Goal: Task Accomplishment & Management: Manage account settings

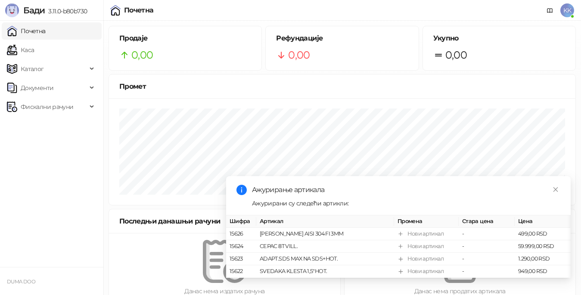
click at [44, 106] on span "Фискални рачуни" at bounding box center [47, 106] width 53 height 17
click at [59, 129] on link "Издати рачуни" at bounding box center [39, 125] width 58 height 17
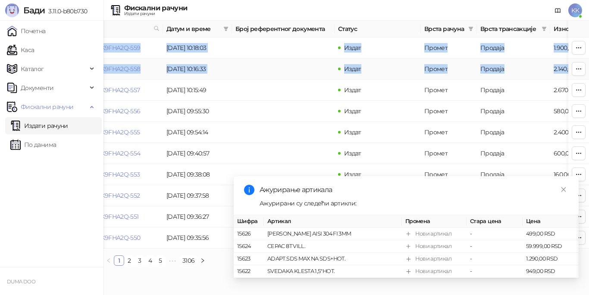
drag, startPoint x: 588, startPoint y: 30, endPoint x: 588, endPoint y: 73, distance: 43.5
click at [581, 73] on table "Број рачуна Датум и време Број референтног документа Статус Врста рачуна Врста …" at bounding box center [448, 135] width 776 height 228
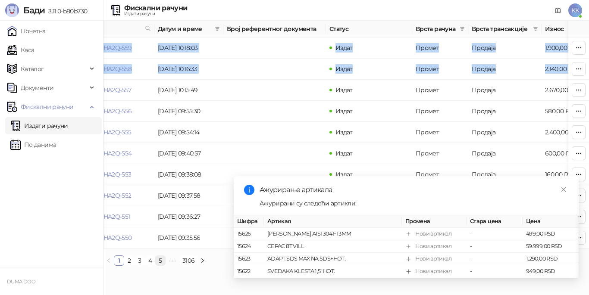
click at [158, 266] on link "5" at bounding box center [160, 260] width 9 height 9
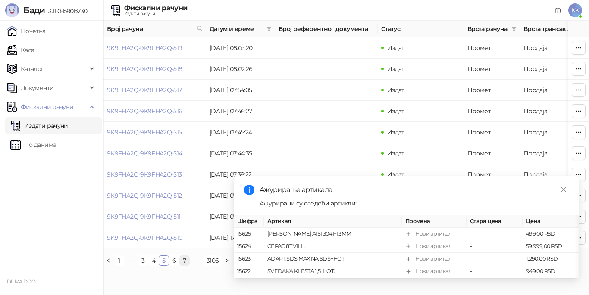
click at [186, 266] on link "7" at bounding box center [184, 260] width 9 height 9
click at [186, 266] on link "9" at bounding box center [184, 260] width 9 height 9
click at [195, 266] on span "•••" at bounding box center [198, 261] width 14 height 10
click at [201, 266] on span "•••" at bounding box center [202, 261] width 14 height 10
click at [203, 266] on span "•••" at bounding box center [203, 261] width 14 height 10
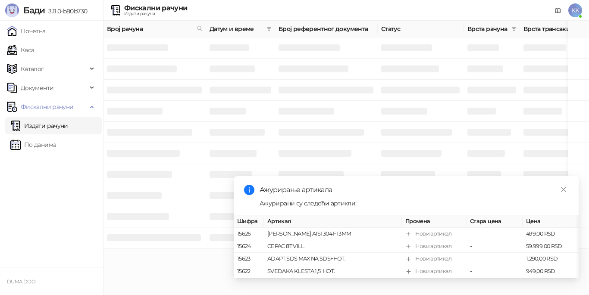
click at [243, 29] on span "Датум и време" at bounding box center [235, 28] width 53 height 9
click at [271, 30] on icon "filter" at bounding box center [268, 28] width 5 height 5
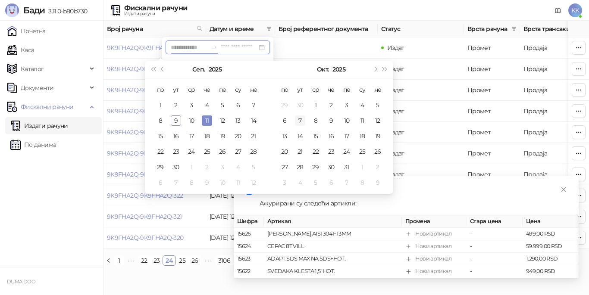
type input "**********"
click at [162, 70] on span "Претходни месец (PageUp)" at bounding box center [163, 69] width 4 height 4
type input "**********"
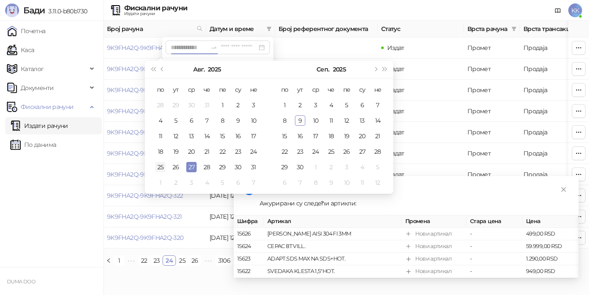
type input "**********"
click at [159, 166] on div "25" at bounding box center [160, 167] width 10 height 10
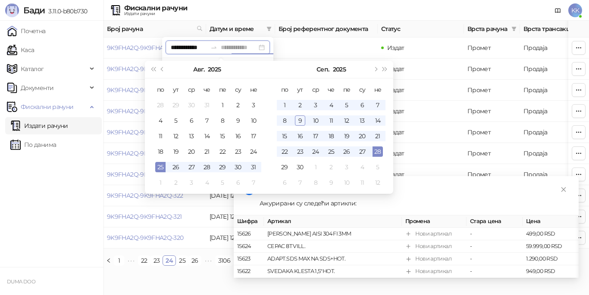
type input "**********"
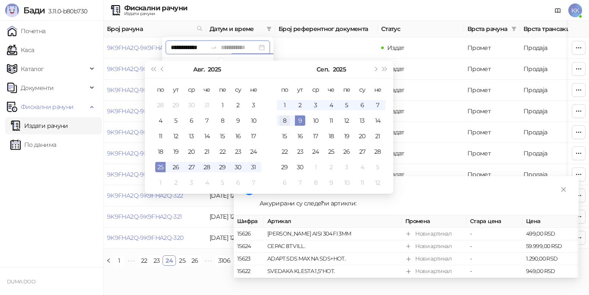
type input "**********"
click at [196, 169] on div "27" at bounding box center [191, 167] width 10 height 10
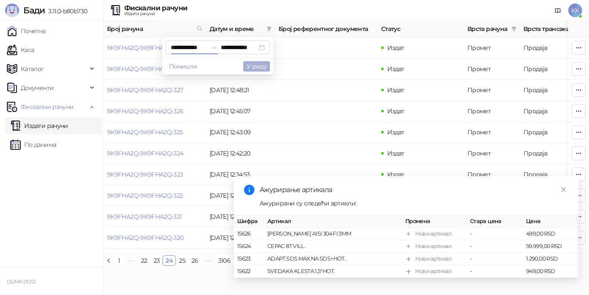
click at [253, 68] on button "У реду" at bounding box center [256, 66] width 27 height 10
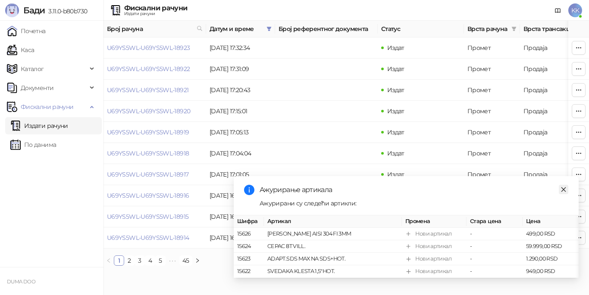
click at [565, 187] on icon "close" at bounding box center [563, 190] width 6 height 6
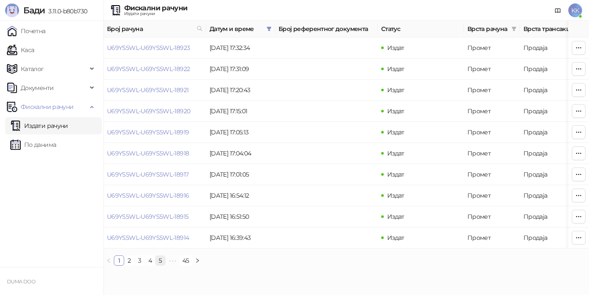
click at [162, 266] on link "5" at bounding box center [160, 260] width 9 height 9
click at [186, 266] on link "7" at bounding box center [184, 260] width 9 height 9
click at [144, 266] on link "5" at bounding box center [142, 260] width 9 height 9
click at [185, 266] on link "7" at bounding box center [184, 260] width 9 height 9
click at [117, 266] on link "1" at bounding box center [118, 260] width 9 height 9
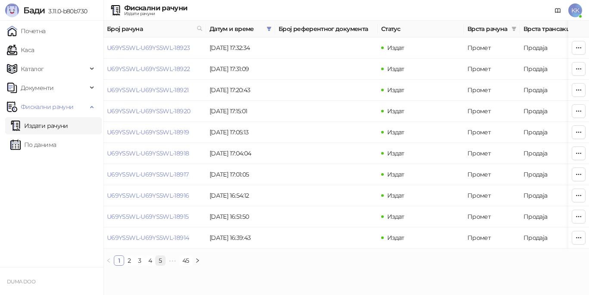
click at [160, 266] on link "5" at bounding box center [160, 260] width 9 height 9
click at [197, 266] on span "•••" at bounding box center [197, 261] width 14 height 10
click at [194, 266] on span "•••" at bounding box center [198, 261] width 14 height 10
click at [154, 154] on link "U69YS5WL-U69YS5WL-18778" at bounding box center [148, 154] width 83 height 8
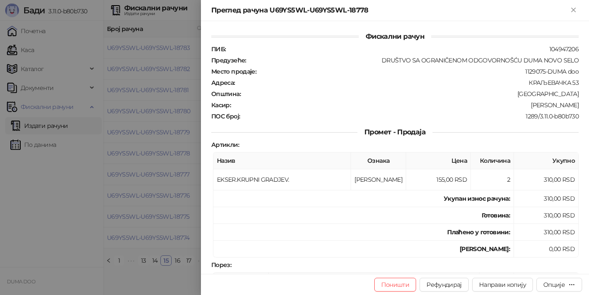
click at [169, 178] on div at bounding box center [294, 147] width 589 height 295
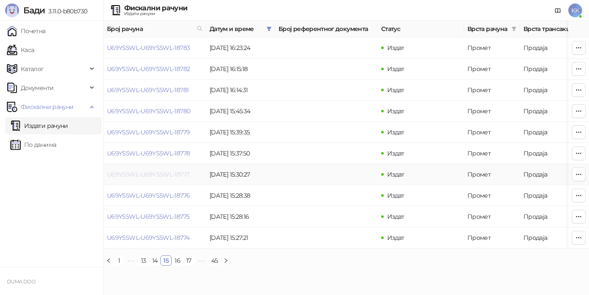
click at [172, 173] on link "U69YS5WL-U69YS5WL-18777" at bounding box center [148, 175] width 82 height 8
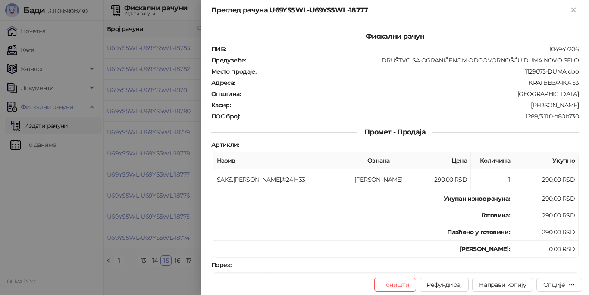
click at [161, 196] on div at bounding box center [294, 147] width 589 height 295
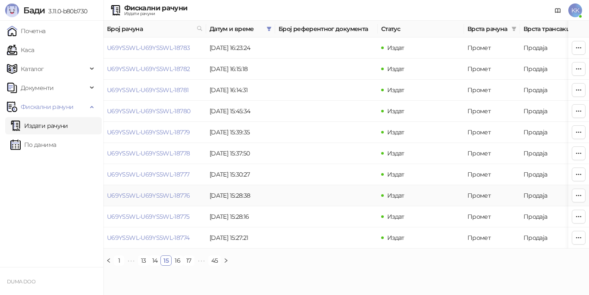
click at [161, 196] on link "U69YS5WL-U69YS5WL-18776" at bounding box center [148, 196] width 83 height 8
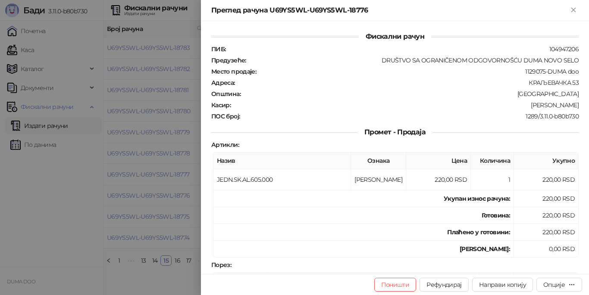
click at [135, 225] on div at bounding box center [294, 147] width 589 height 295
click at [139, 220] on div at bounding box center [294, 147] width 589 height 295
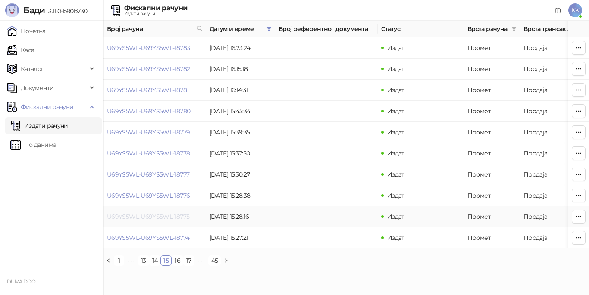
click at [142, 215] on link "U69YS5WL-U69YS5WL-18775" at bounding box center [148, 217] width 82 height 8
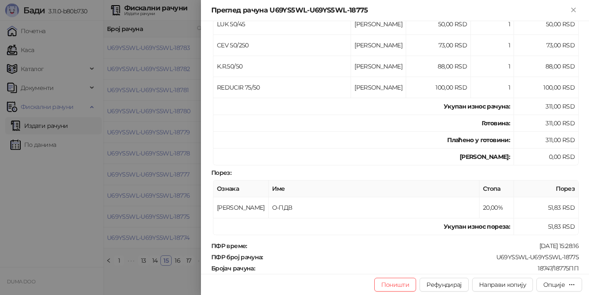
scroll to position [172, 0]
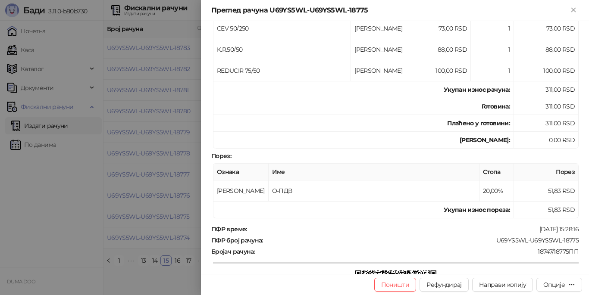
click at [155, 165] on div at bounding box center [294, 147] width 589 height 295
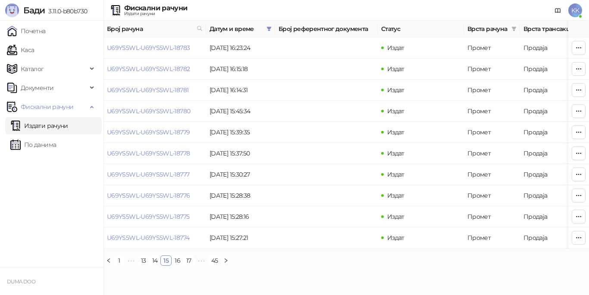
click at [519, 31] on th "Врста рачуна" at bounding box center [492, 29] width 56 height 17
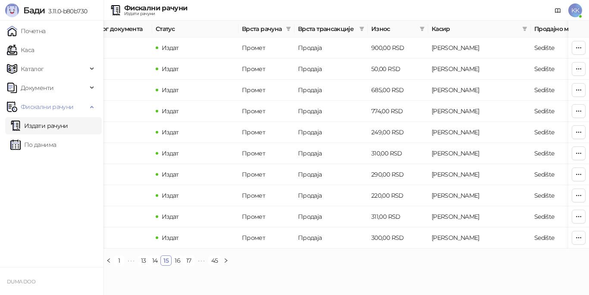
scroll to position [0, 237]
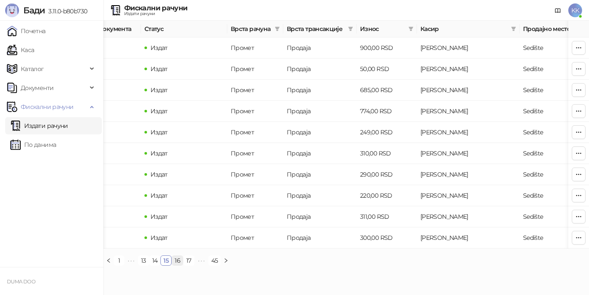
click at [178, 266] on link "16" at bounding box center [177, 260] width 11 height 9
click at [409, 26] on icon "filter" at bounding box center [410, 28] width 5 height 5
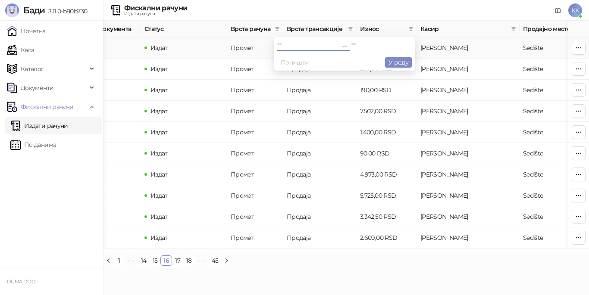
click at [279, 48] on input at bounding box center [307, 45] width 60 height 9
type input "****"
click at [353, 46] on input at bounding box center [381, 45] width 60 height 9
type input "****"
click at [400, 61] on button "У реду" at bounding box center [398, 62] width 27 height 10
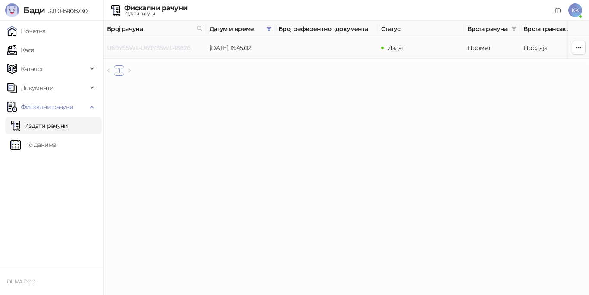
click at [164, 47] on link "U69YS5WL-U69YS5WL-18626" at bounding box center [148, 48] width 83 height 8
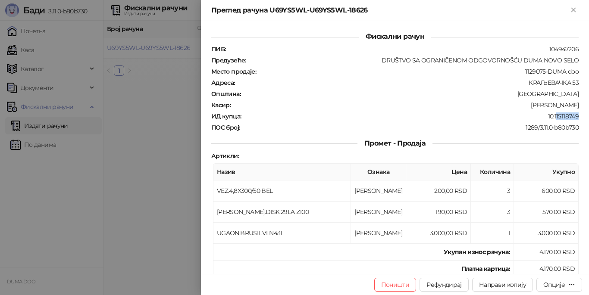
drag, startPoint x: 548, startPoint y: 116, endPoint x: 572, endPoint y: 113, distance: 23.8
click at [571, 111] on div "ПИБ : 104947206 Предузеће : DRUŠTVO SA OGRANIČENOM ODGOVORNOŠĆU DUMA NOVO SELO …" at bounding box center [394, 88] width 371 height 86
click at [572, 121] on div "ПИБ : 104947206 Предузеће : DRUŠTVO SA OGRANIČENOM ODGOVORNOŠĆU DUMA NOVO SELO …" at bounding box center [394, 88] width 371 height 86
click at [546, 281] on div "Опције" at bounding box center [554, 285] width 22 height 8
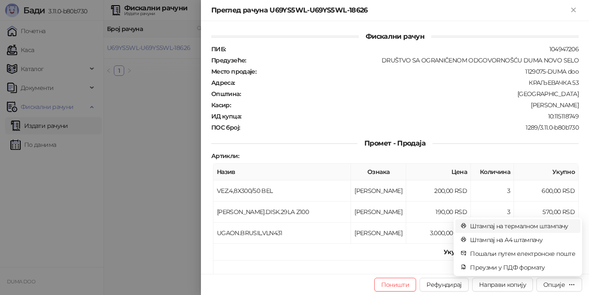
click at [527, 230] on span "Штампај на термалном штампачу" at bounding box center [522, 226] width 105 height 9
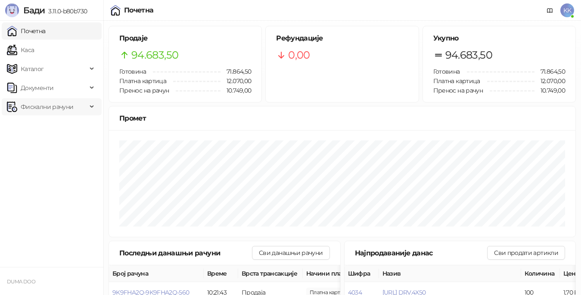
click at [50, 108] on span "Фискални рачуни" at bounding box center [47, 106] width 53 height 17
click at [44, 127] on link "Издати рачуни" at bounding box center [39, 125] width 58 height 17
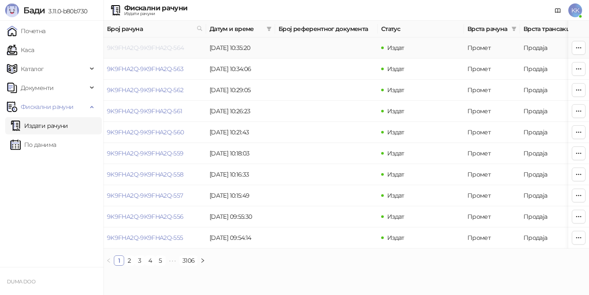
click at [134, 47] on link "9K9FHA2Q-9K9FHA2Q-564" at bounding box center [145, 48] width 77 height 8
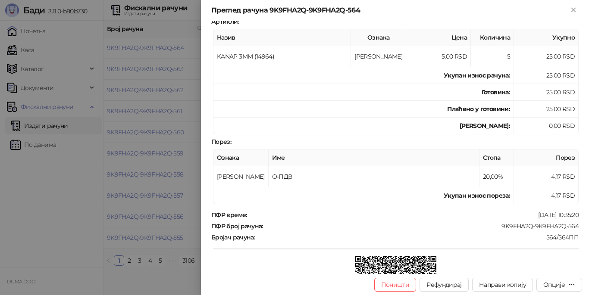
scroll to position [129, 0]
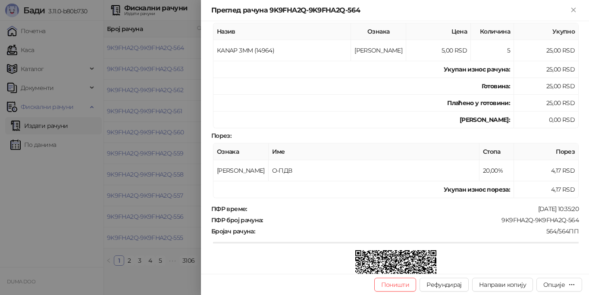
click at [139, 67] on div at bounding box center [294, 147] width 589 height 295
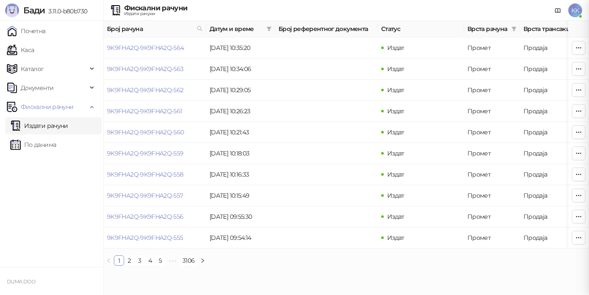
click at [139, 67] on div at bounding box center [294, 147] width 589 height 295
click at [139, 67] on link "9K9FHA2Q-9K9FHA2Q-563" at bounding box center [145, 69] width 77 height 8
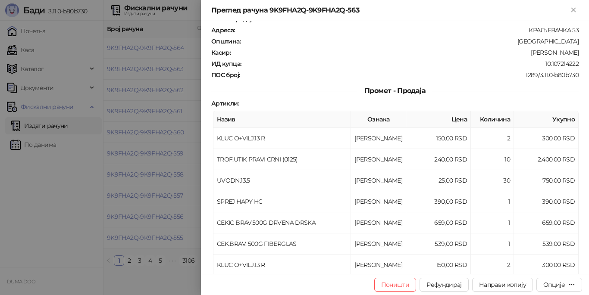
scroll to position [43, 0]
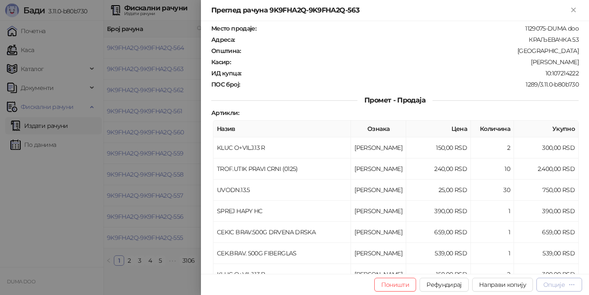
click at [563, 288] on div "Опције" at bounding box center [554, 285] width 22 height 8
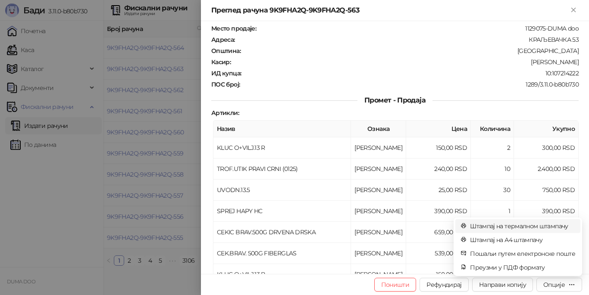
click at [539, 228] on span "Штампај на термалном штампачу" at bounding box center [522, 226] width 105 height 9
